Goal: Answer question/provide support

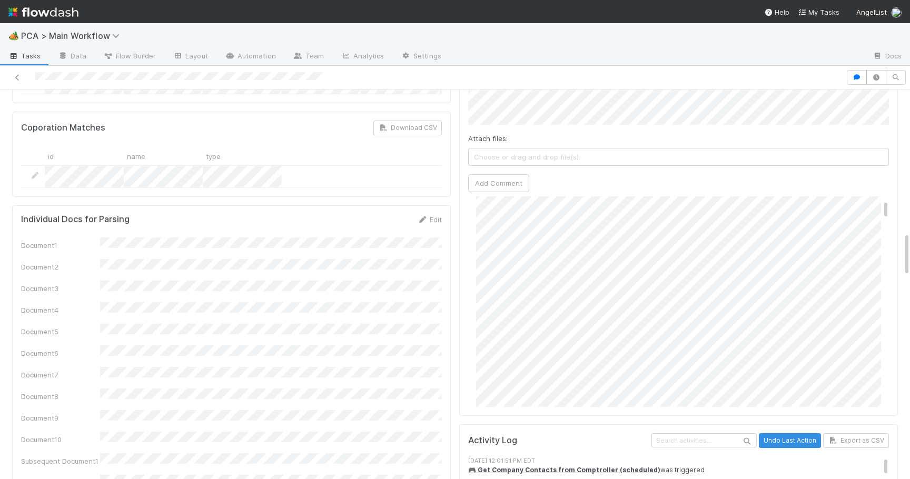
scroll to position [214, 421]
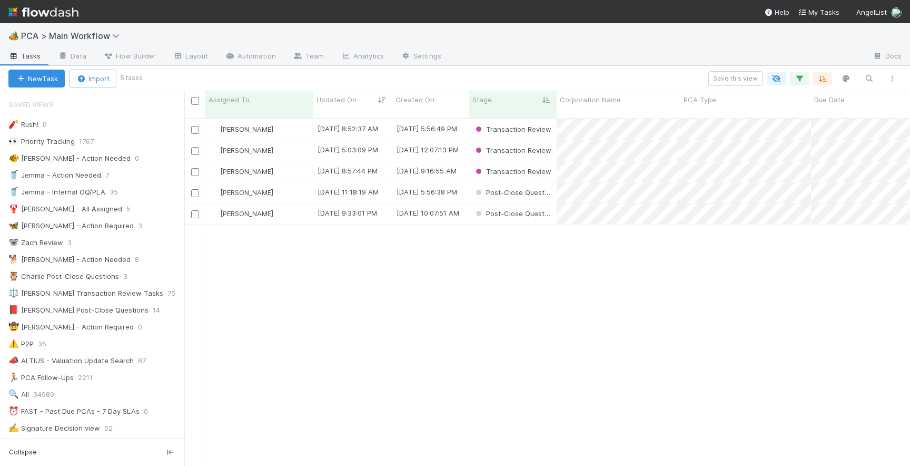
scroll to position [355, 726]
click at [284, 204] on div "[PERSON_NAME]" at bounding box center [259, 213] width 108 height 21
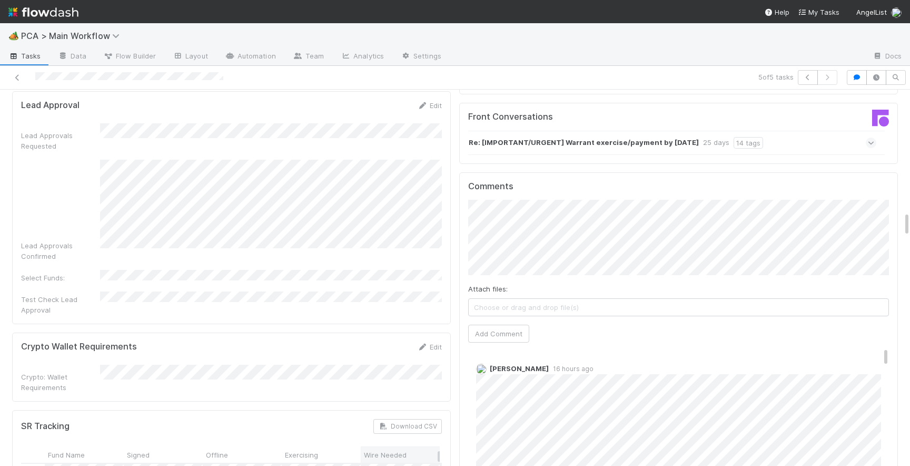
scroll to position [1798, 0]
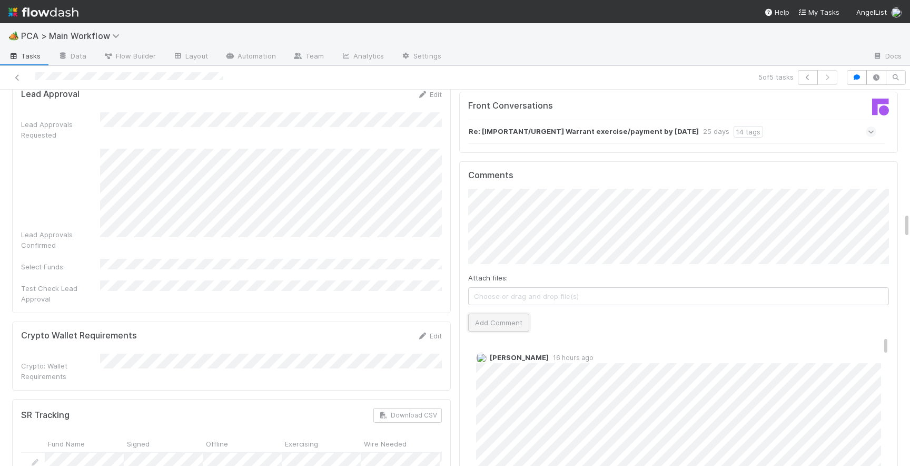
click at [501, 313] on button "Add Comment" at bounding box center [498, 322] width 61 height 18
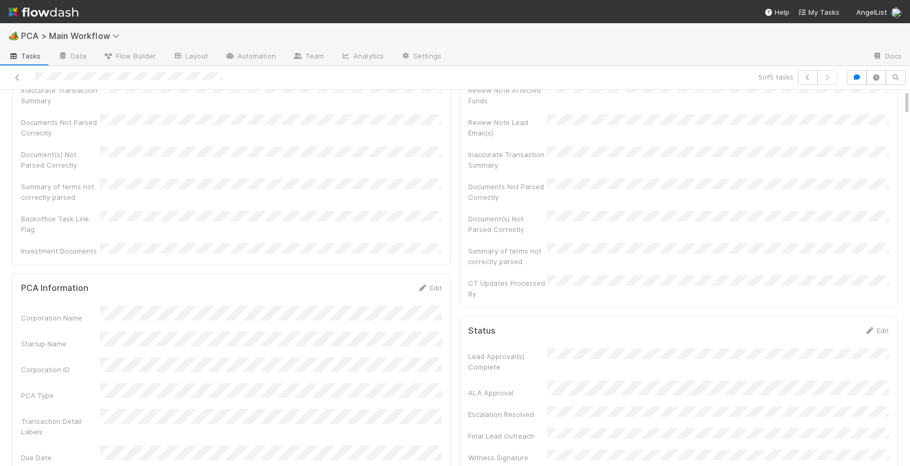
scroll to position [0, 0]
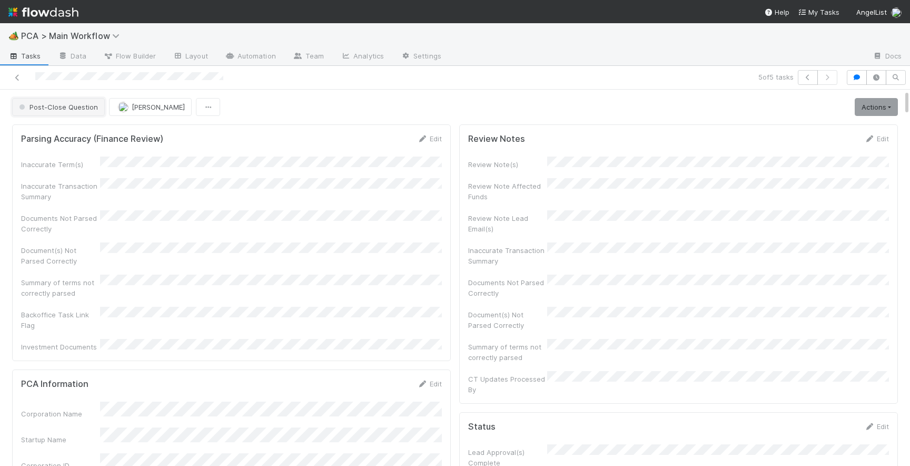
click at [64, 102] on button "Post-Close Question" at bounding box center [58, 107] width 93 height 18
click at [59, 137] on div "Internal - Open Question / Request" at bounding box center [82, 133] width 149 height 19
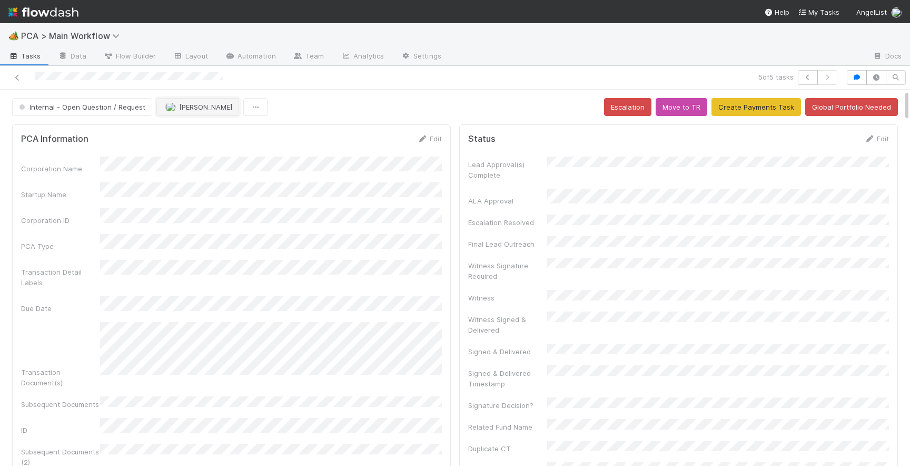
click at [180, 103] on span "[PERSON_NAME]" at bounding box center [205, 107] width 53 height 8
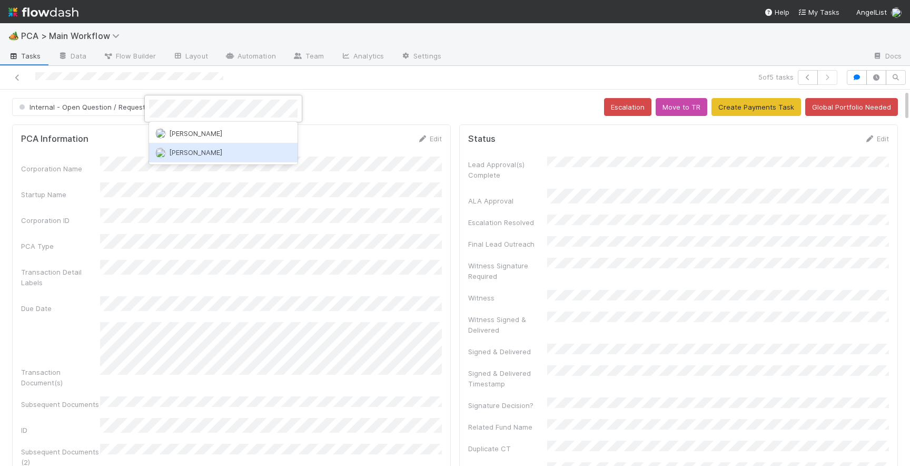
click at [214, 152] on span "[PERSON_NAME]" at bounding box center [195, 152] width 53 height 8
click at [18, 78] on icon at bounding box center [17, 77] width 11 height 7
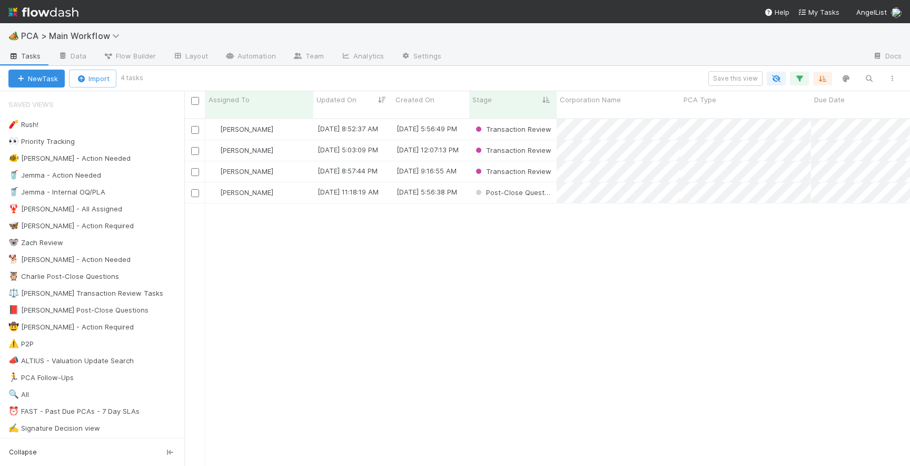
scroll to position [355, 726]
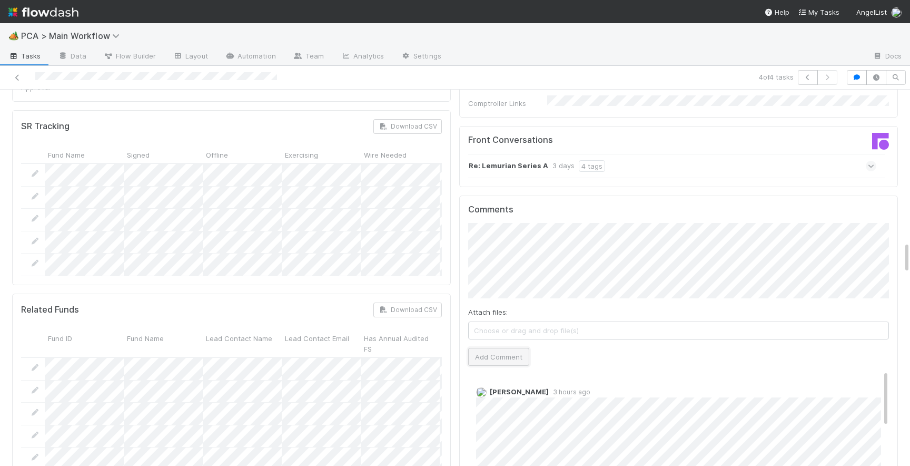
click at [491, 348] on button "Add Comment" at bounding box center [498, 357] width 61 height 18
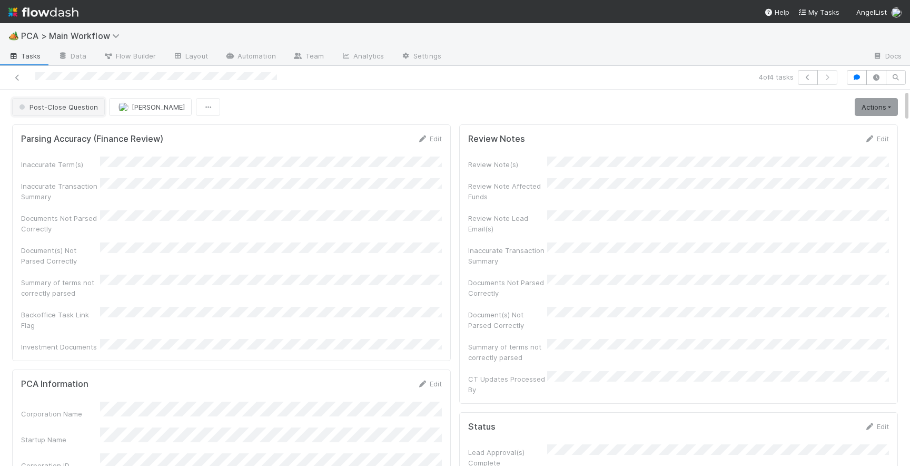
click at [72, 110] on span "Post-Close Question" at bounding box center [57, 107] width 81 height 8
click at [73, 151] on span "Record Transaction" at bounding box center [53, 152] width 77 height 8
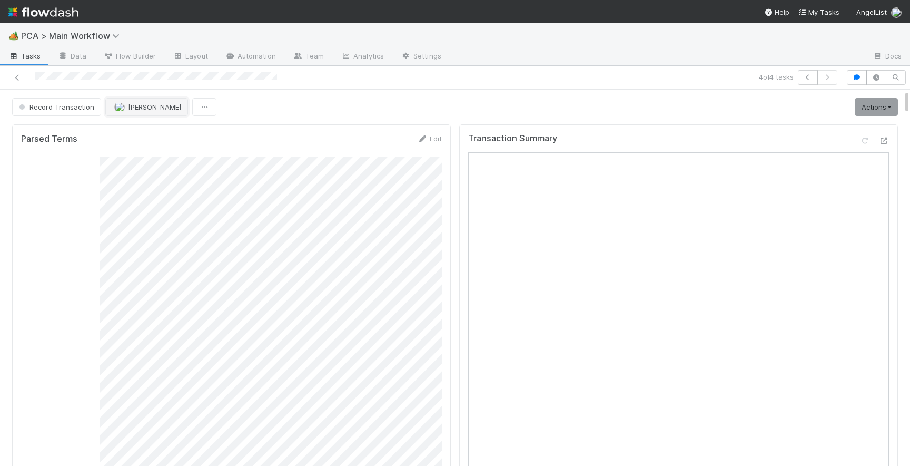
click at [153, 112] on button "[PERSON_NAME]" at bounding box center [146, 107] width 83 height 18
click at [149, 135] on span "[PERSON_NAME]" at bounding box center [146, 133] width 53 height 8
click at [17, 74] on icon at bounding box center [17, 77] width 11 height 7
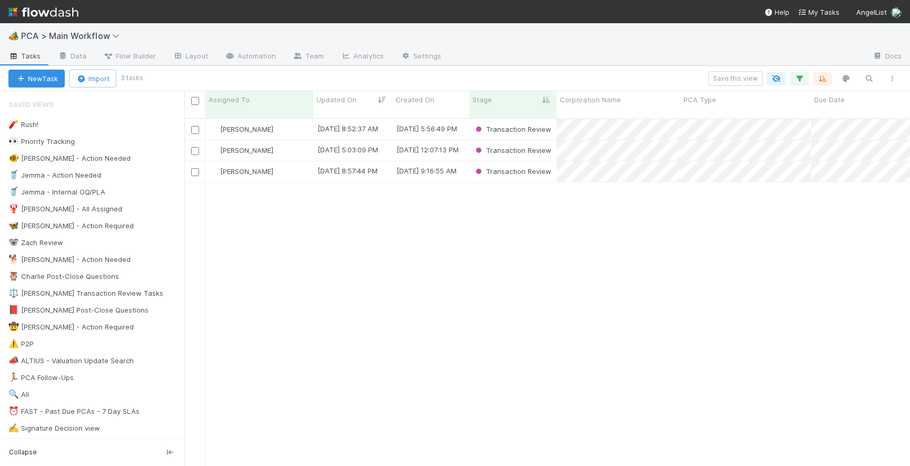
scroll to position [355, 726]
click at [280, 119] on div "[PERSON_NAME]" at bounding box center [259, 129] width 108 height 21
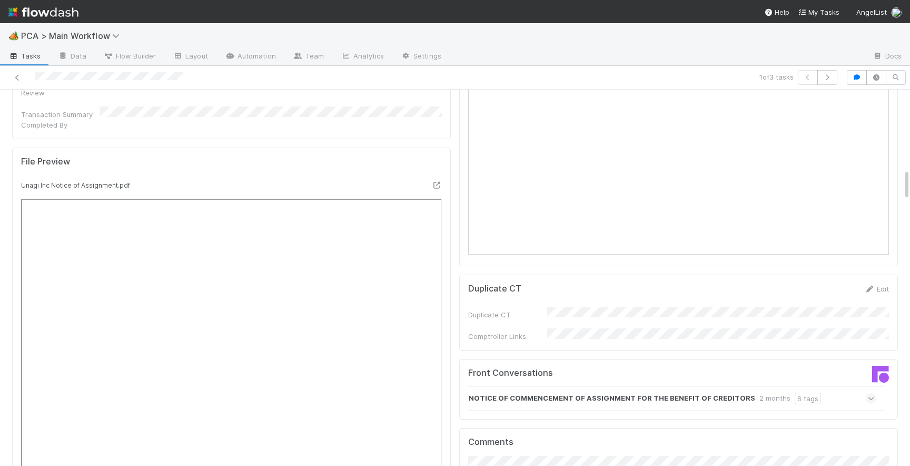
scroll to position [933, 0]
click at [871, 393] on icon at bounding box center [871, 398] width 7 height 11
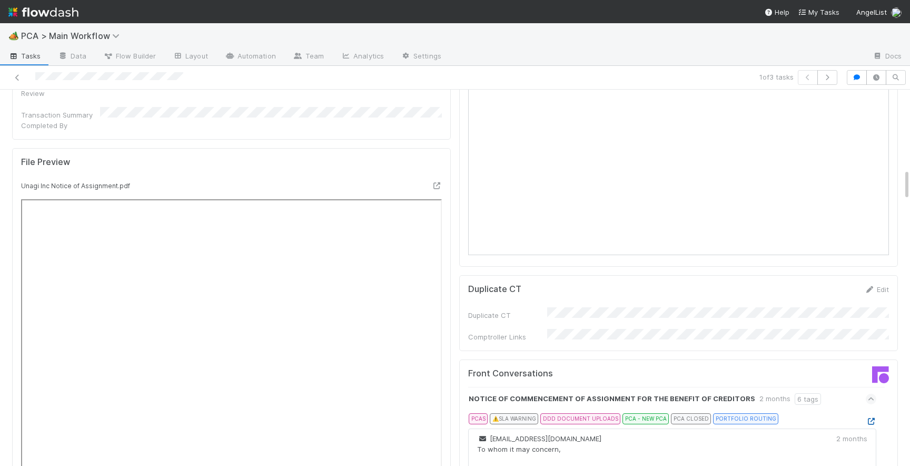
click at [866, 418] on icon at bounding box center [871, 421] width 11 height 7
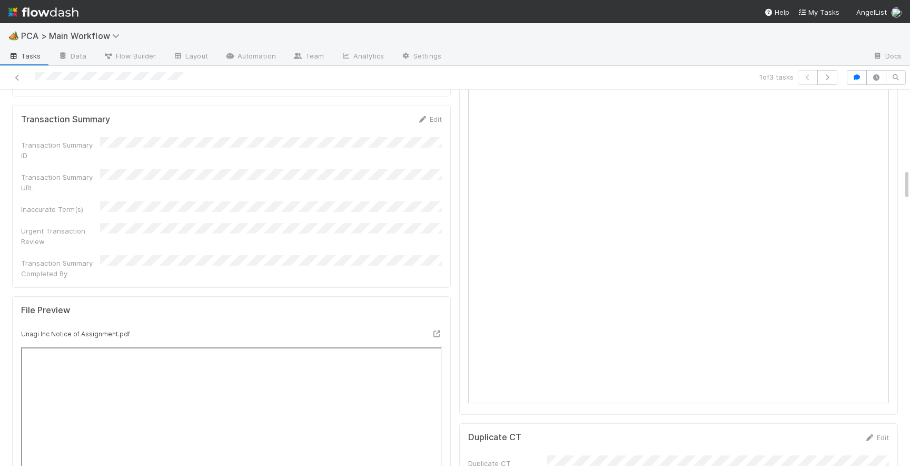
scroll to position [724, 0]
